Goal: Check status: Check status

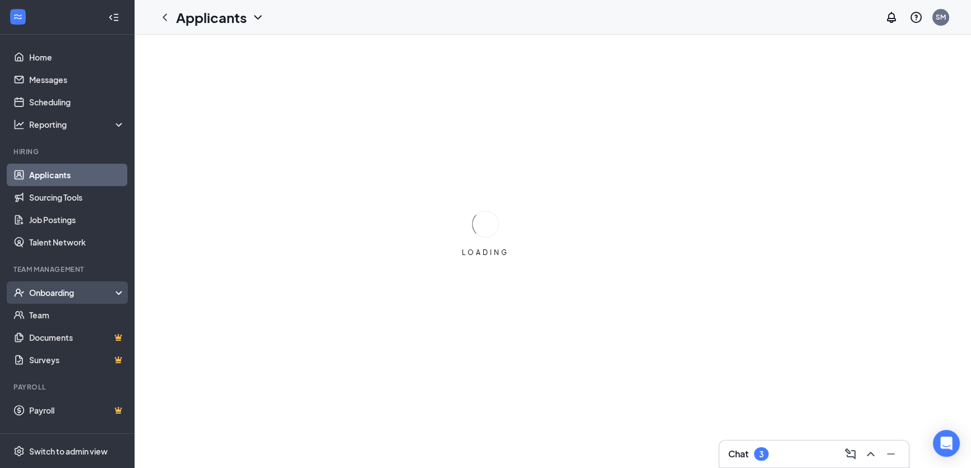
click at [43, 293] on div "Onboarding" at bounding box center [72, 292] width 86 height 11
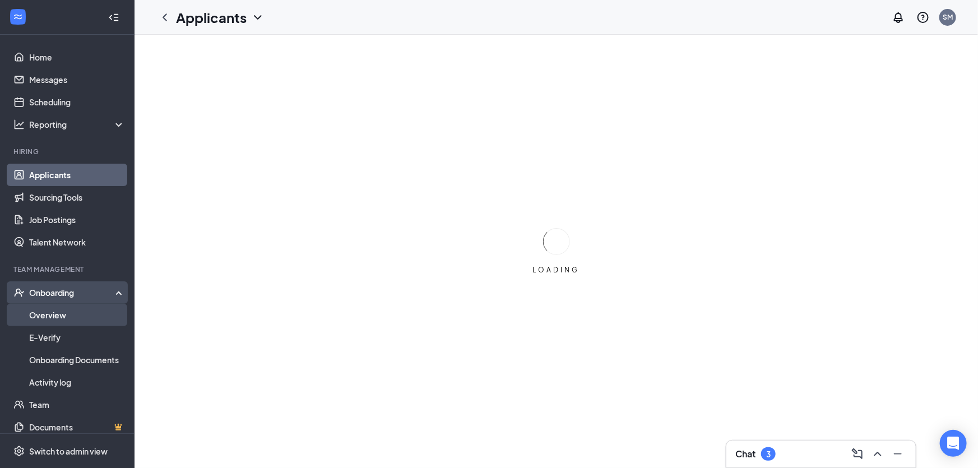
click at [46, 313] on link "Overview" at bounding box center [77, 315] width 96 height 22
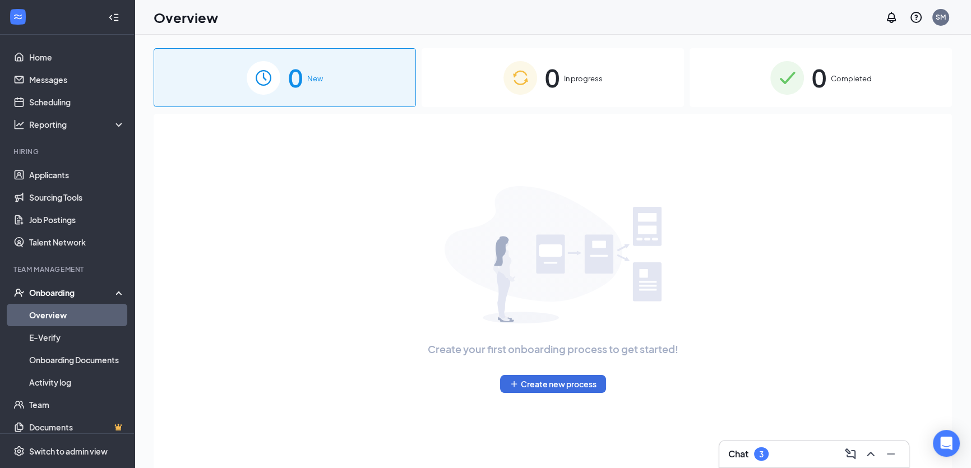
click at [568, 75] on span "In progress" at bounding box center [583, 78] width 39 height 11
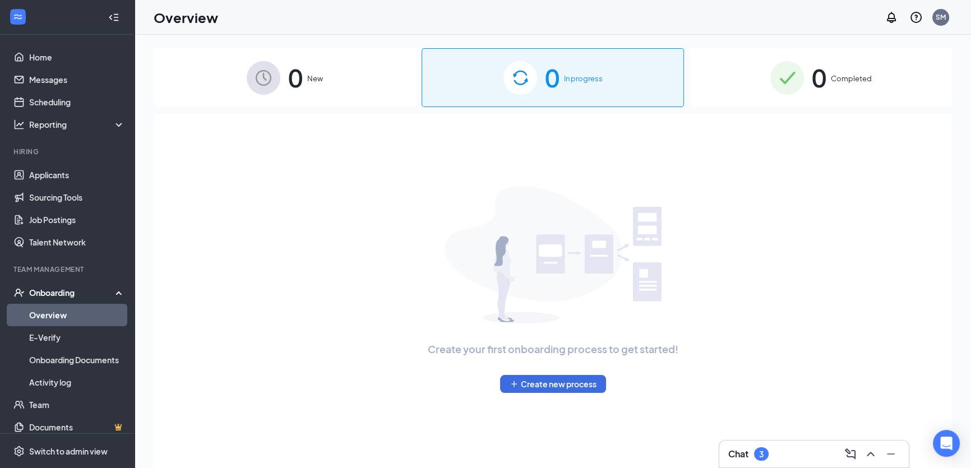
click at [837, 74] on span "Completed" at bounding box center [851, 78] width 41 height 11
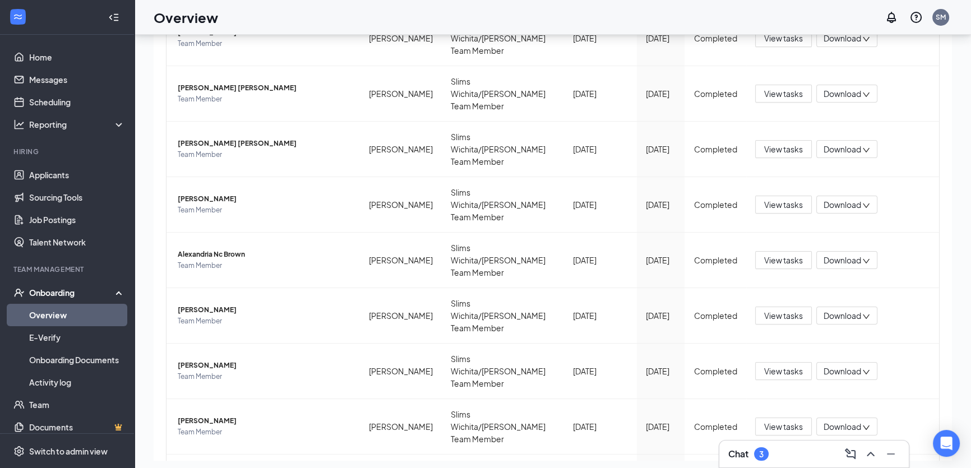
scroll to position [50, 0]
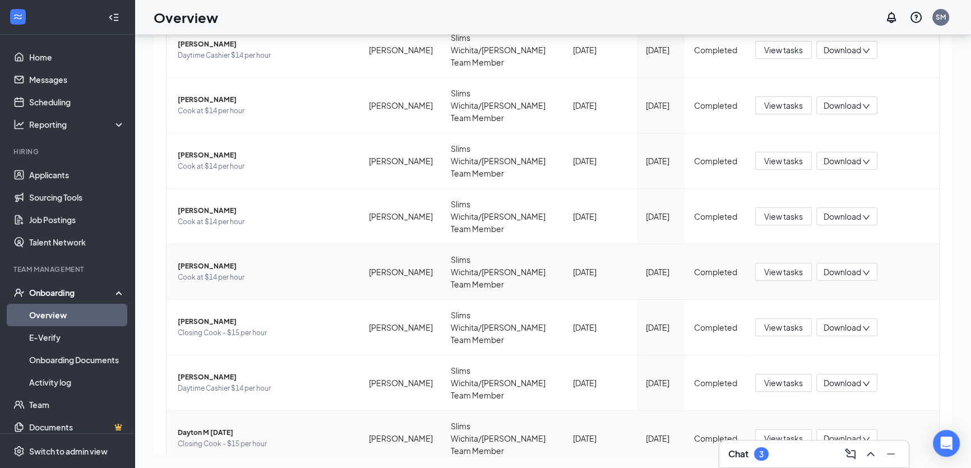
scroll to position [202, 0]
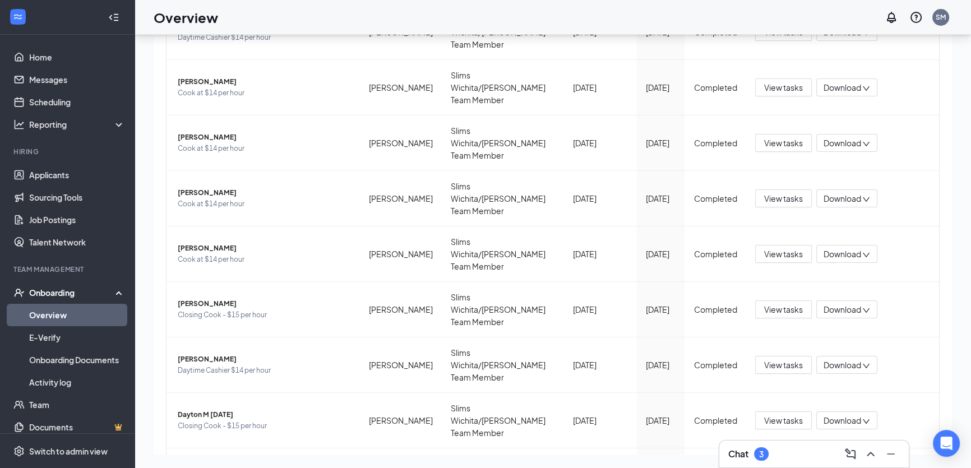
click at [48, 312] on link "Overview" at bounding box center [77, 315] width 96 height 22
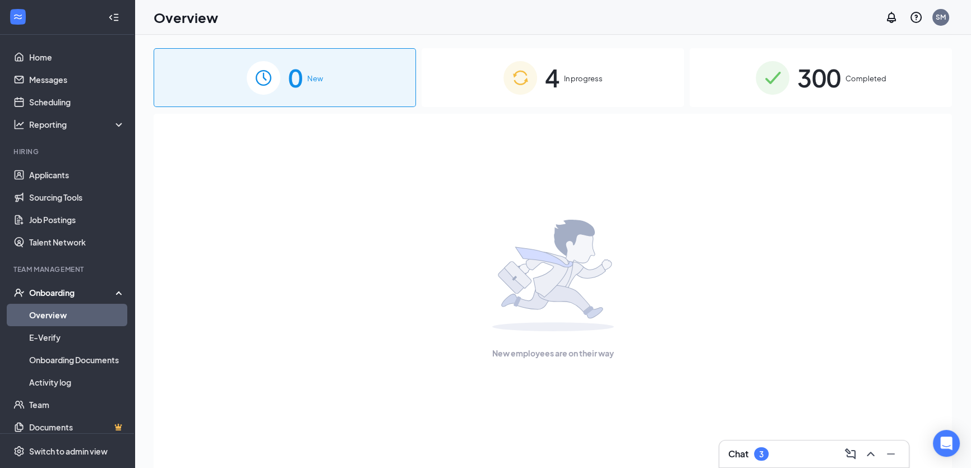
click at [584, 83] on span "In progress" at bounding box center [583, 78] width 39 height 11
